Goal: Information Seeking & Learning: Learn about a topic

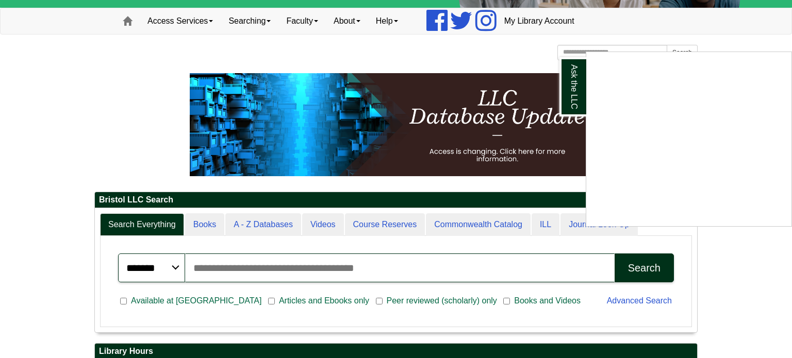
scroll to position [76, 0]
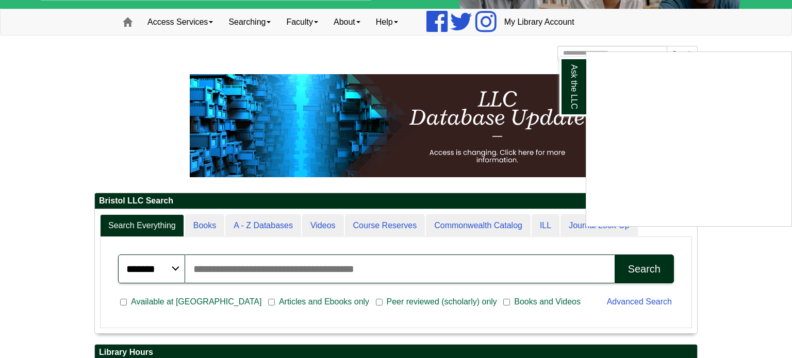
click at [78, 222] on div "Ask the LLC" at bounding box center [396, 179] width 792 height 358
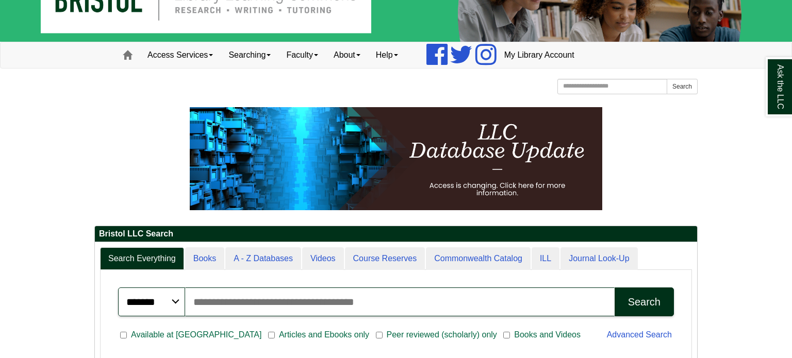
scroll to position [42, 0]
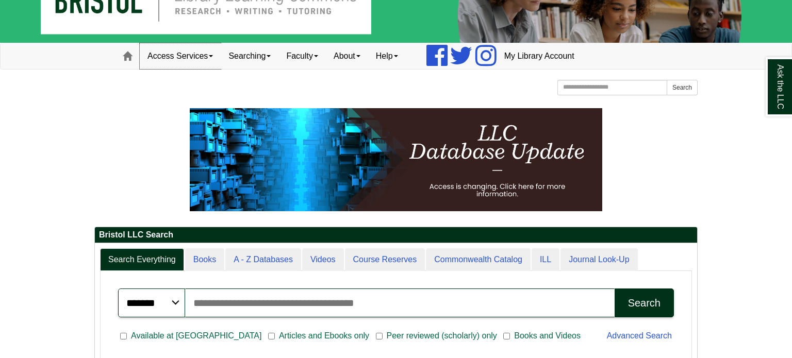
click at [160, 60] on link "Access Services" at bounding box center [180, 56] width 81 height 26
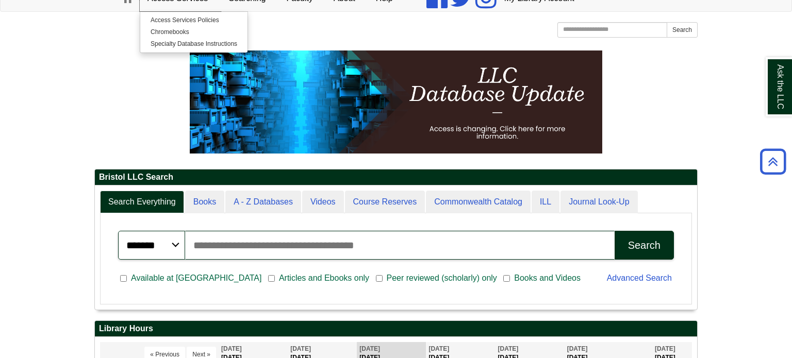
scroll to position [73, 0]
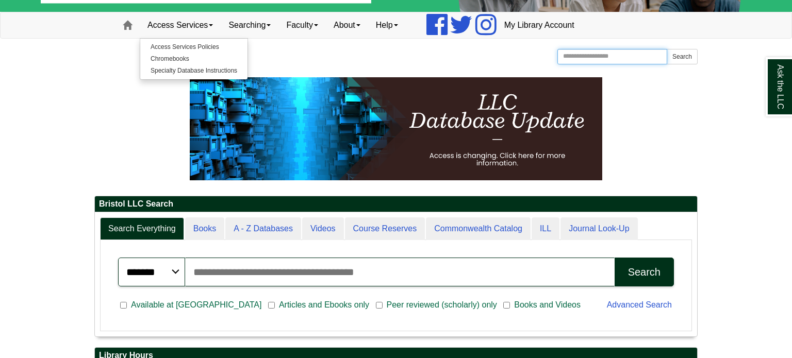
click at [611, 57] on input "Search the Website" at bounding box center [612, 56] width 110 height 15
type input "********"
click at [666, 49] on button "Search" at bounding box center [681, 56] width 31 height 15
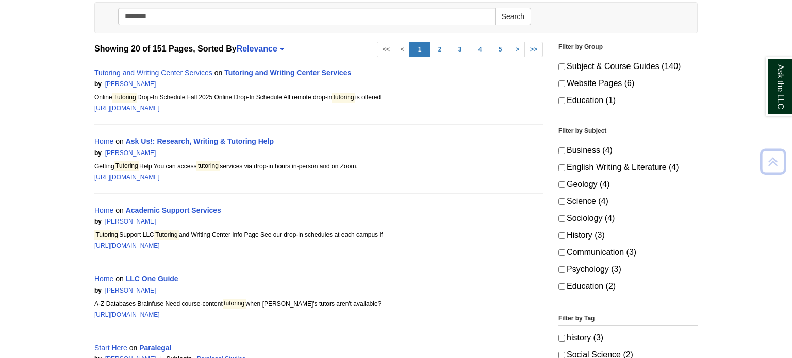
scroll to position [167, 0]
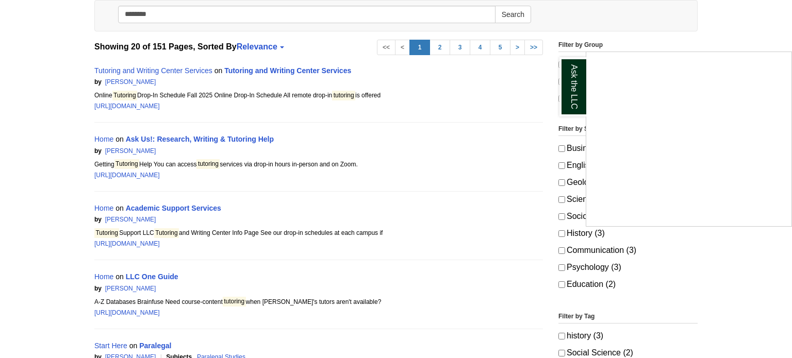
click at [259, 70] on div "Ask the LLC" at bounding box center [396, 179] width 792 height 358
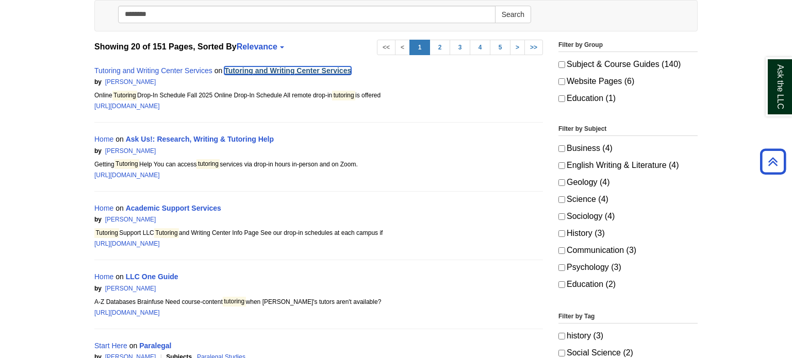
click at [292, 70] on link "Tutoring and Writing Center Services" at bounding box center [287, 70] width 127 height 8
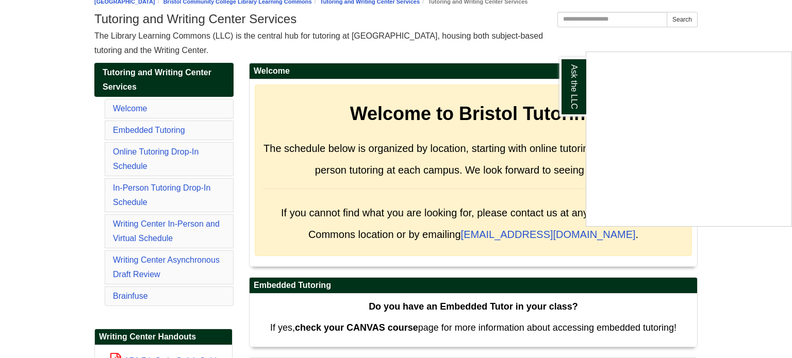
scroll to position [140, 0]
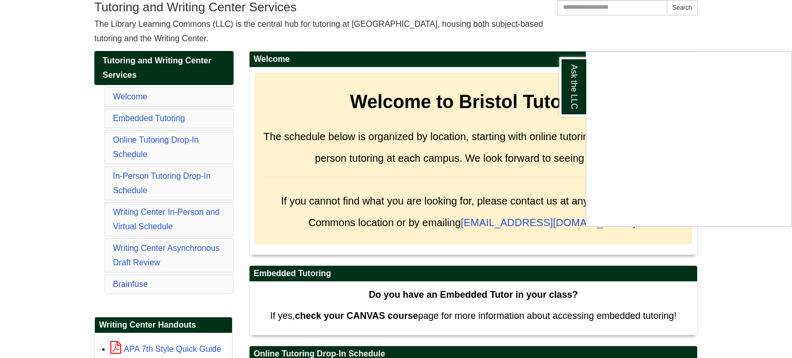
click at [531, 226] on div "Ask the LLC" at bounding box center [396, 179] width 792 height 358
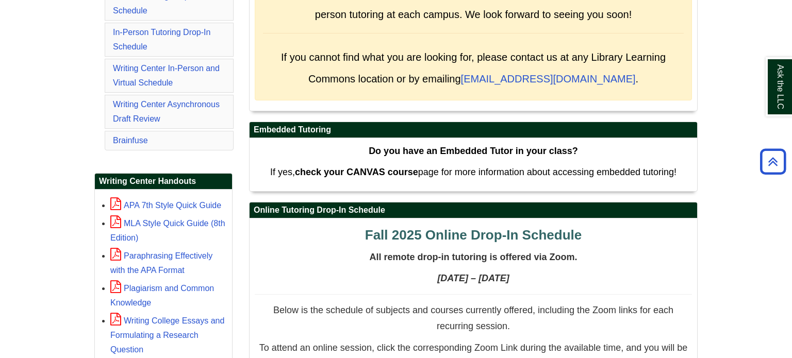
scroll to position [284, 0]
